Goal: Task Accomplishment & Management: Complete application form

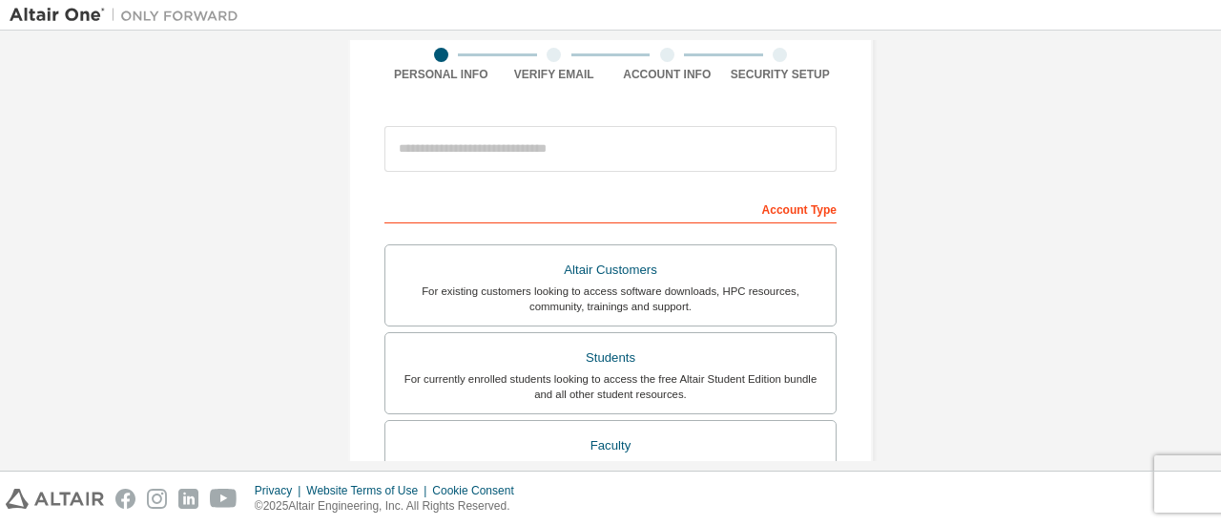
scroll to position [139, 0]
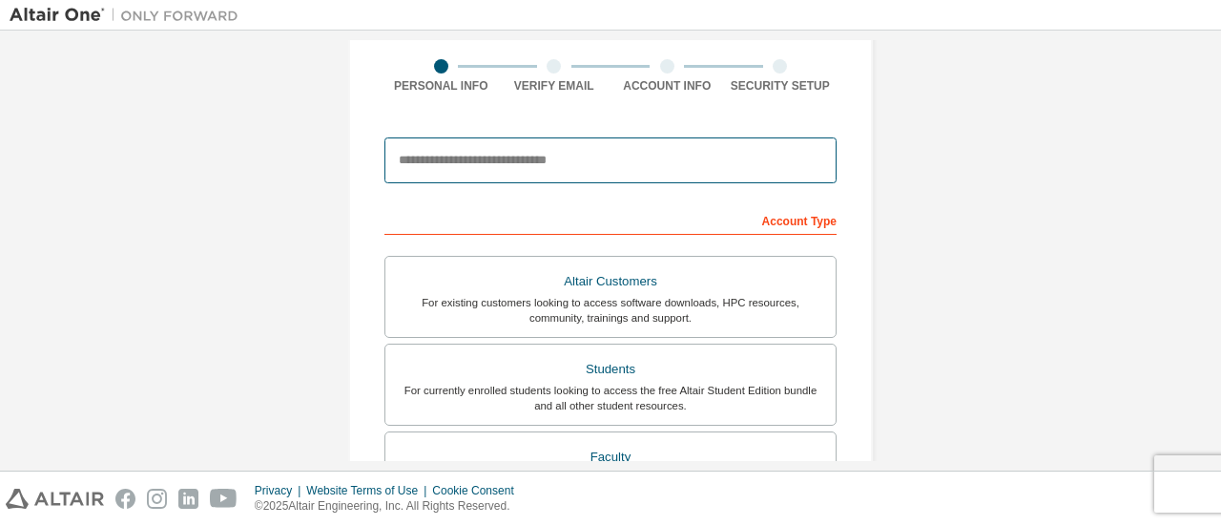
click at [641, 169] on input "email" at bounding box center [610, 160] width 452 height 46
type input "**********"
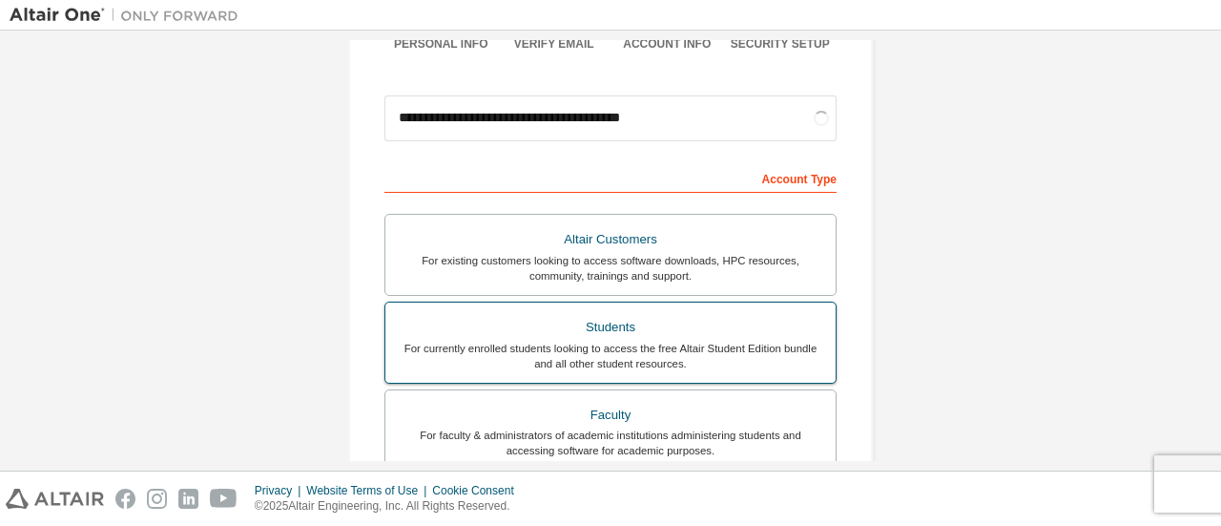
click at [672, 362] on div "For currently enrolled students looking to access the free Altair Student Editi…" at bounding box center [610, 356] width 427 height 31
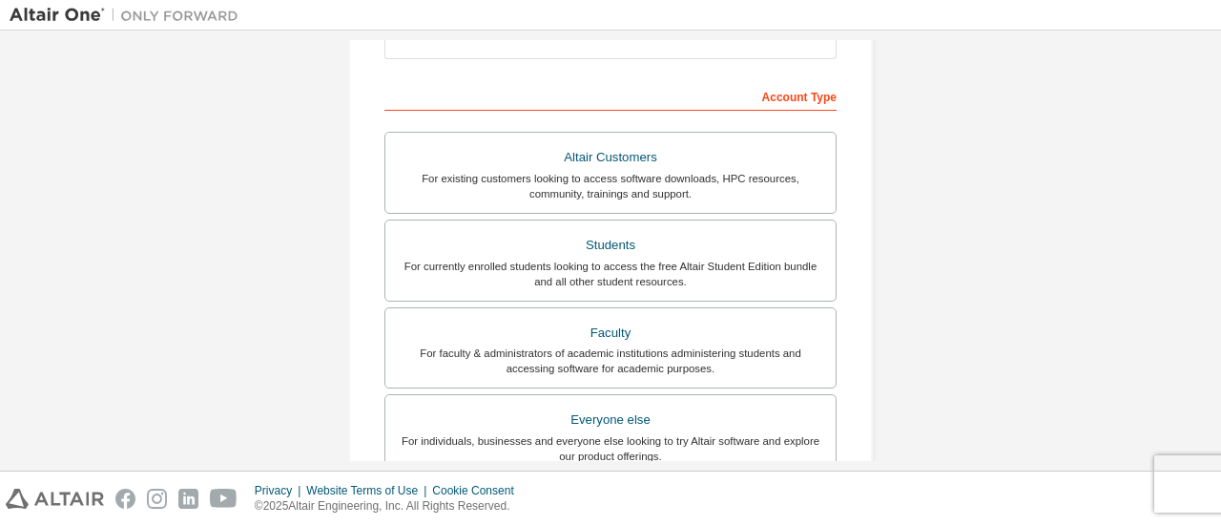
scroll to position [267, 0]
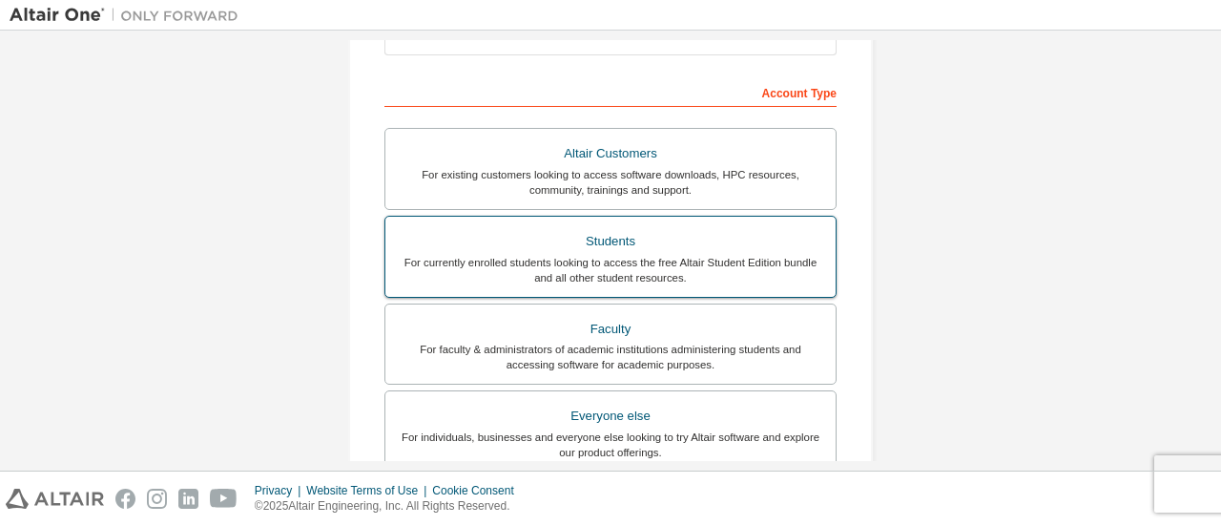
click at [667, 270] on div "For currently enrolled students looking to access the free Altair Student Editi…" at bounding box center [610, 270] width 427 height 31
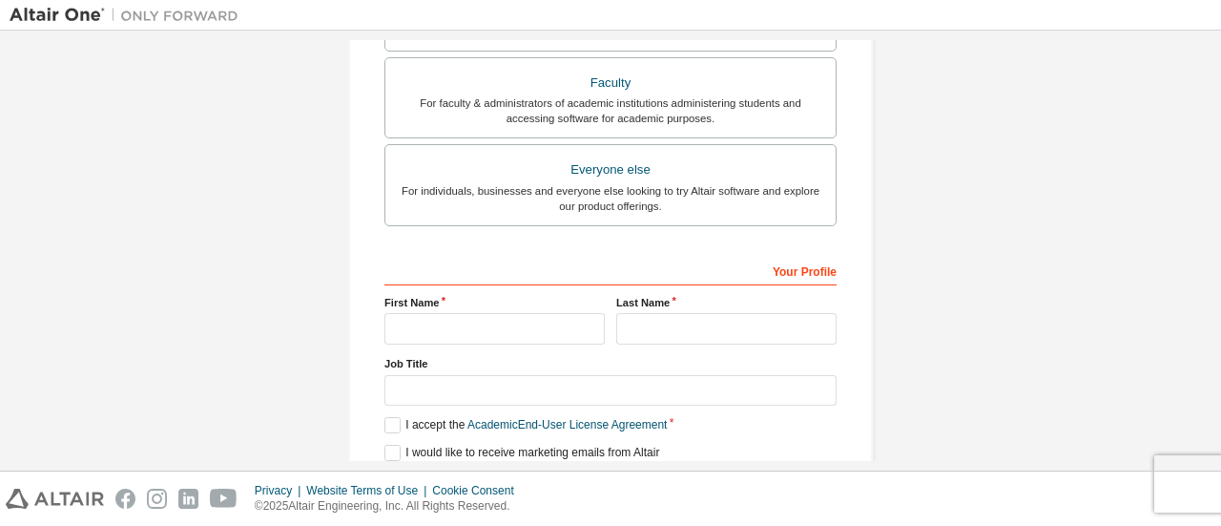
scroll to position [513, 0]
click at [519, 314] on input "text" at bounding box center [494, 328] width 220 height 31
type input "*****"
click at [649, 331] on input "text" at bounding box center [726, 328] width 220 height 31
type input "******"
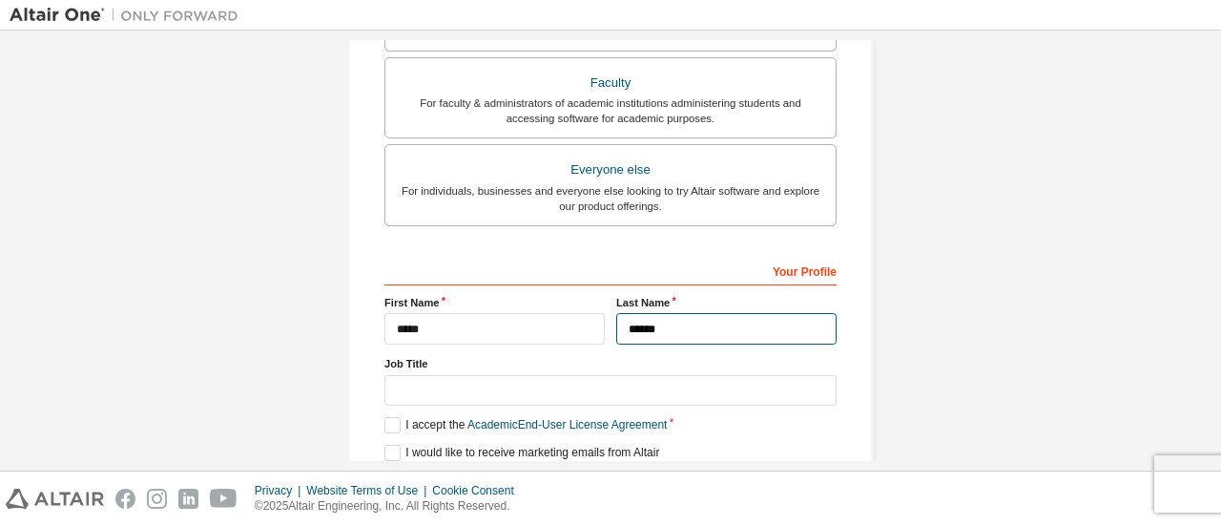
scroll to position [584, 0]
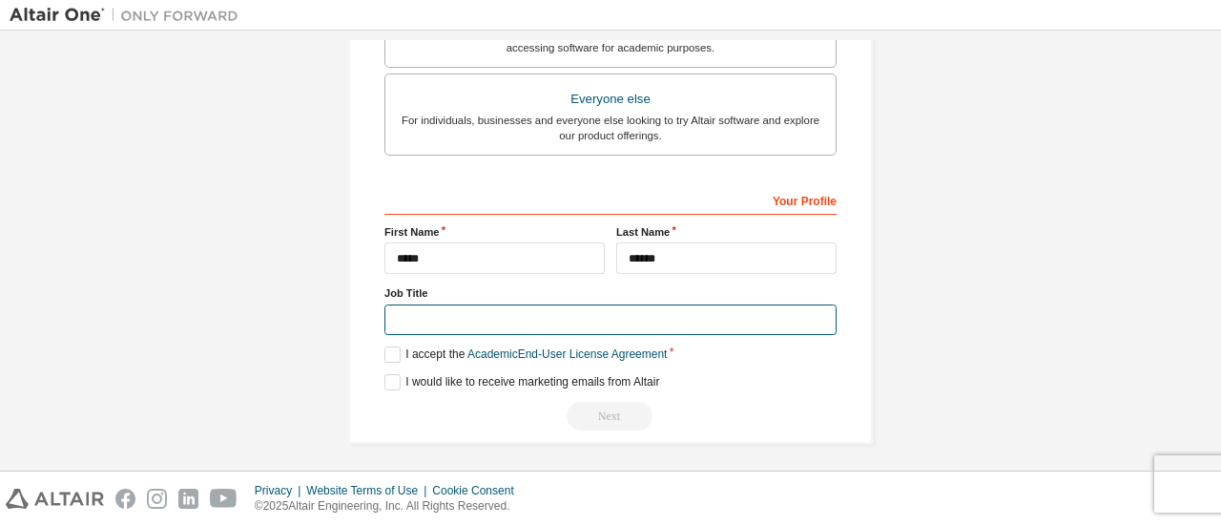
click at [507, 324] on input "text" at bounding box center [610, 319] width 452 height 31
type input "*"
type input "********"
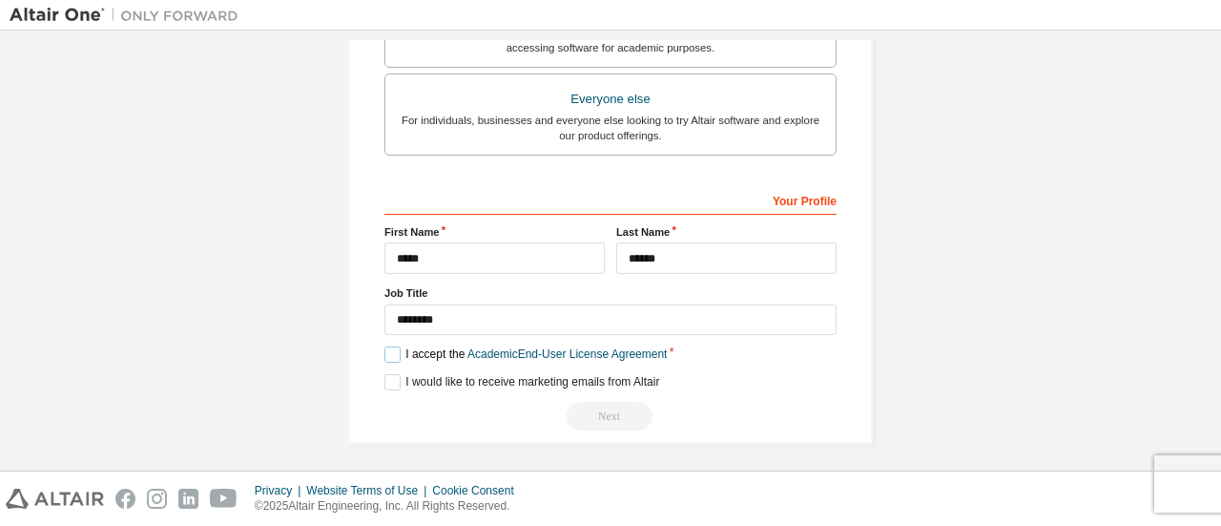
click at [385, 346] on label "I accept the Academic End-User License Agreement" at bounding box center [525, 354] width 282 height 16
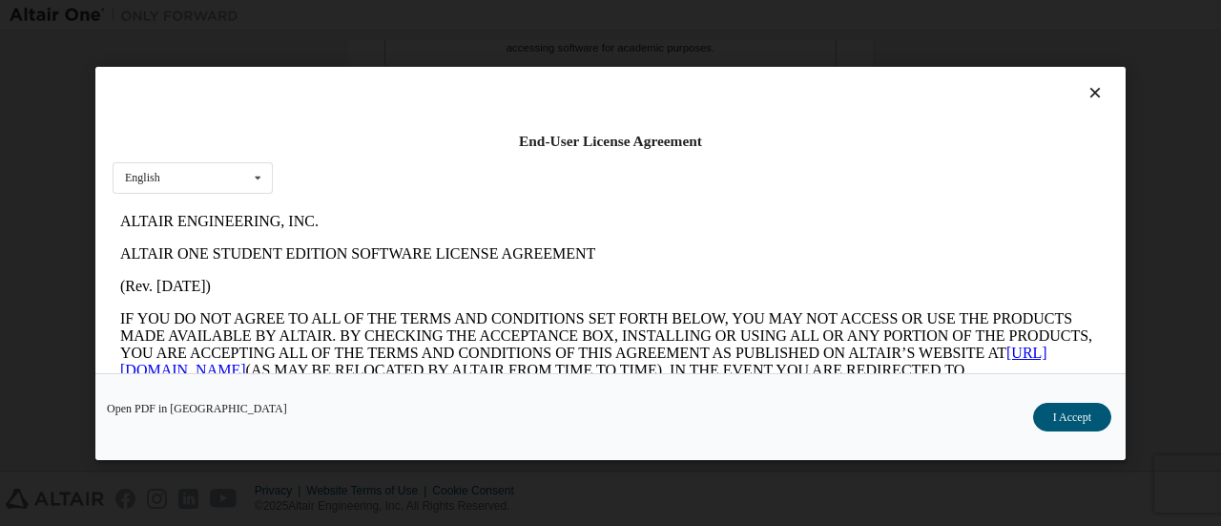
scroll to position [0, 0]
click at [1051, 417] on button "I Accept" at bounding box center [1072, 416] width 78 height 29
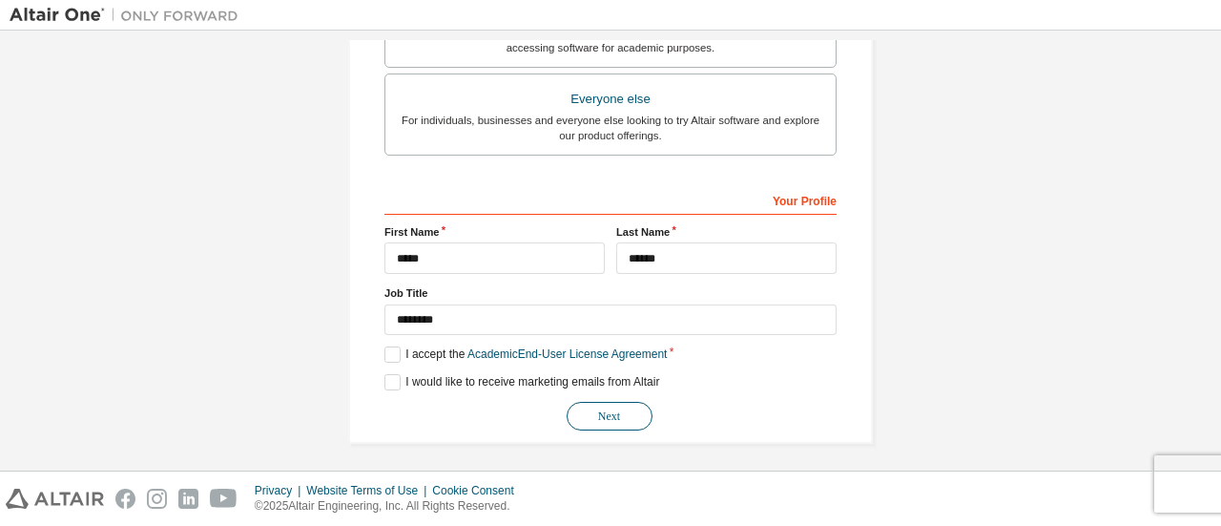
click at [633, 402] on button "Next" at bounding box center [610, 416] width 86 height 29
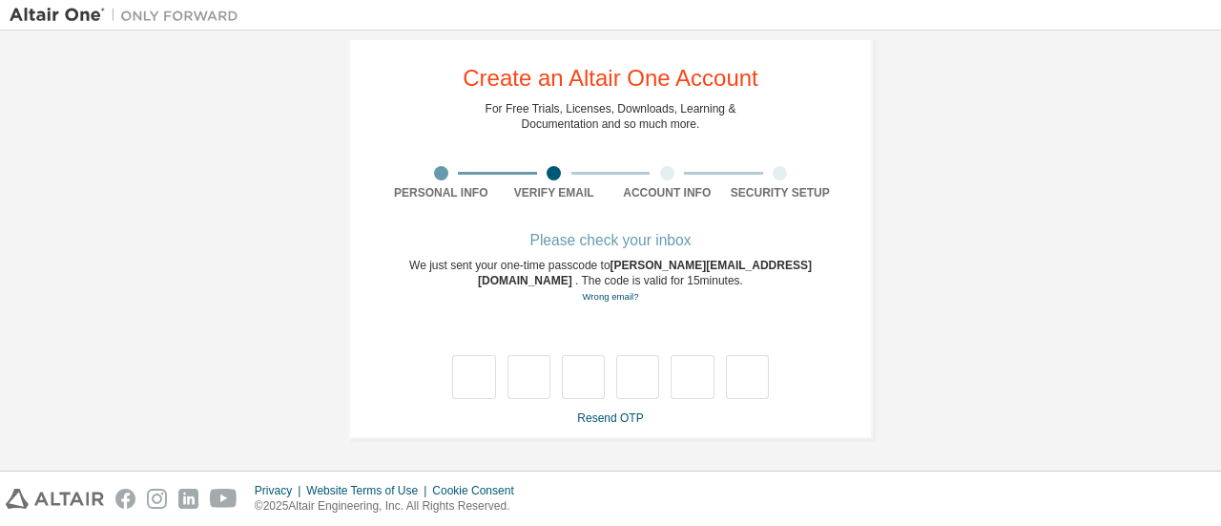
type input "*"
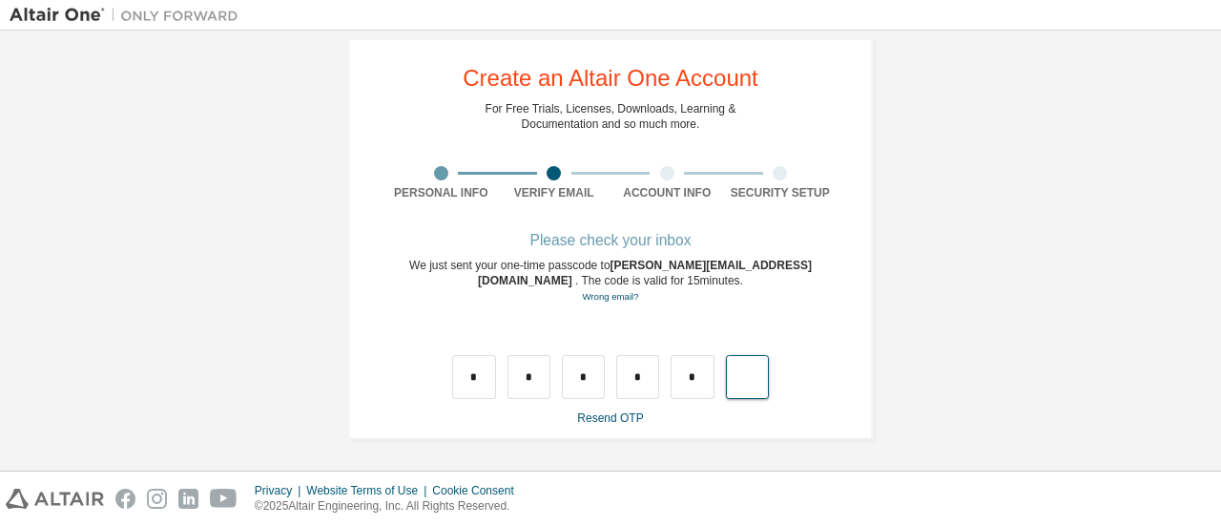
type input "*"
